Goal: Transaction & Acquisition: Obtain resource

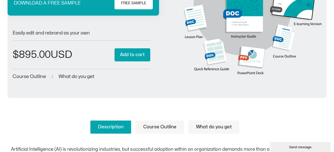
scroll to position [50, 0]
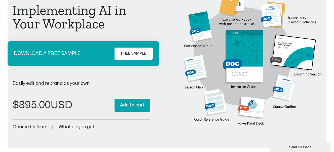
click at [136, 51] on span "FREE SAMPLE" at bounding box center [133, 54] width 25 height 6
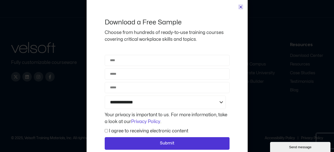
scroll to position [16, 0]
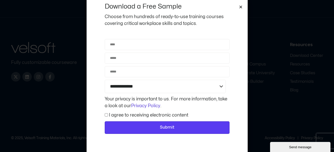
click at [166, 127] on span "Submit" at bounding box center [167, 127] width 15 height 7
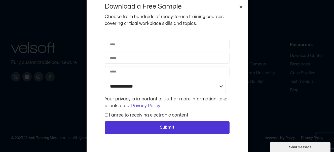
drag, startPoint x: 226, startPoint y: 102, endPoint x: 220, endPoint y: 99, distance: 6.2
click at [225, 102] on div "Your privacy is important to us. For more information, take a look at our Priva…" at bounding box center [168, 103] width 128 height 14
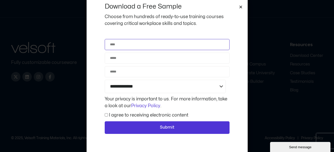
click at [118, 44] on input "Name" at bounding box center [167, 44] width 125 height 11
type input "**********"
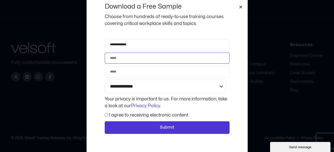
type input "**********"
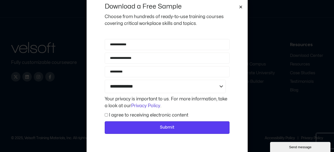
click at [164, 127] on span "Submit" at bounding box center [167, 127] width 15 height 7
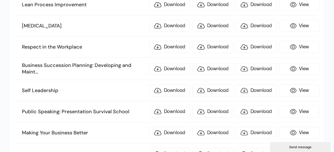
scroll to position [580, 0]
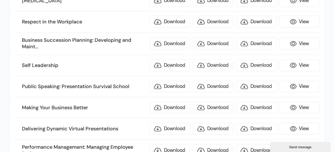
drag, startPoint x: 74, startPoint y: 91, endPoint x: 14, endPoint y: 104, distance: 61.1
drag, startPoint x: 14, startPoint y: 104, endPoint x: 7, endPoint y: 113, distance: 12.0
click at [300, 128] on link "View" at bounding box center [299, 129] width 41 height 12
